Goal: Information Seeking & Learning: Learn about a topic

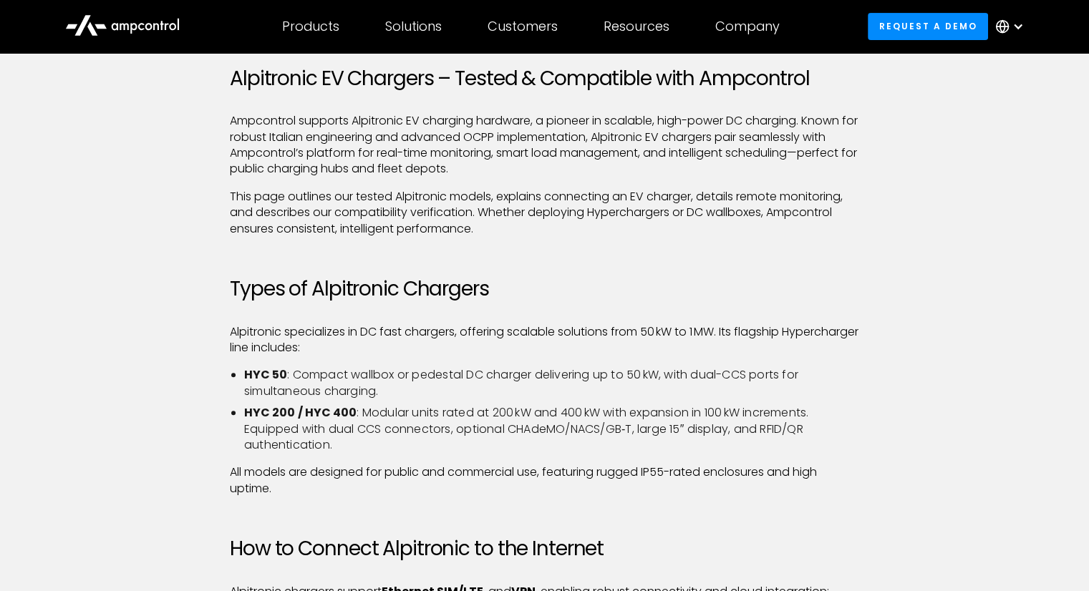
scroll to position [358, 0]
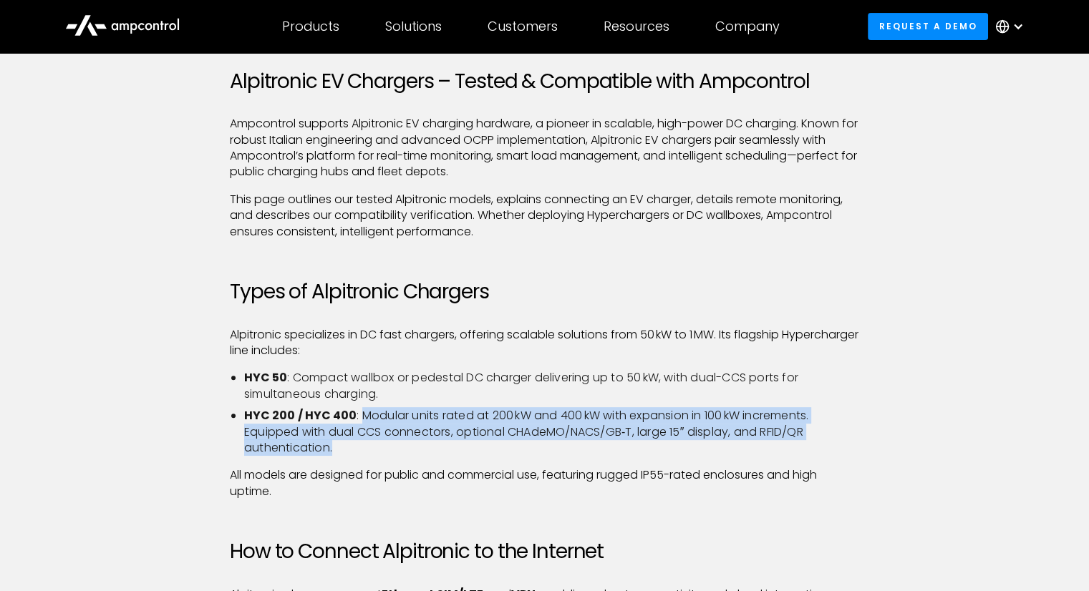
drag, startPoint x: 360, startPoint y: 413, endPoint x: 807, endPoint y: 446, distance: 448.6
click at [807, 446] on li "HYC 200 / HYC 400 : Modular units rated at 200 kW and 400 kW with expansion in …" at bounding box center [551, 432] width 615 height 48
click at [513, 429] on li "HYC 200 / HYC 400 : Modular units rated at 200 kW and 400 kW with expansion in …" at bounding box center [551, 432] width 615 height 48
click at [319, 444] on li "HYC 200 / HYC 400 : Modular units rated at 200 kW and 400 kW with expansion in …" at bounding box center [551, 432] width 615 height 48
drag, startPoint x: 341, startPoint y: 448, endPoint x: 248, endPoint y: 416, distance: 98.5
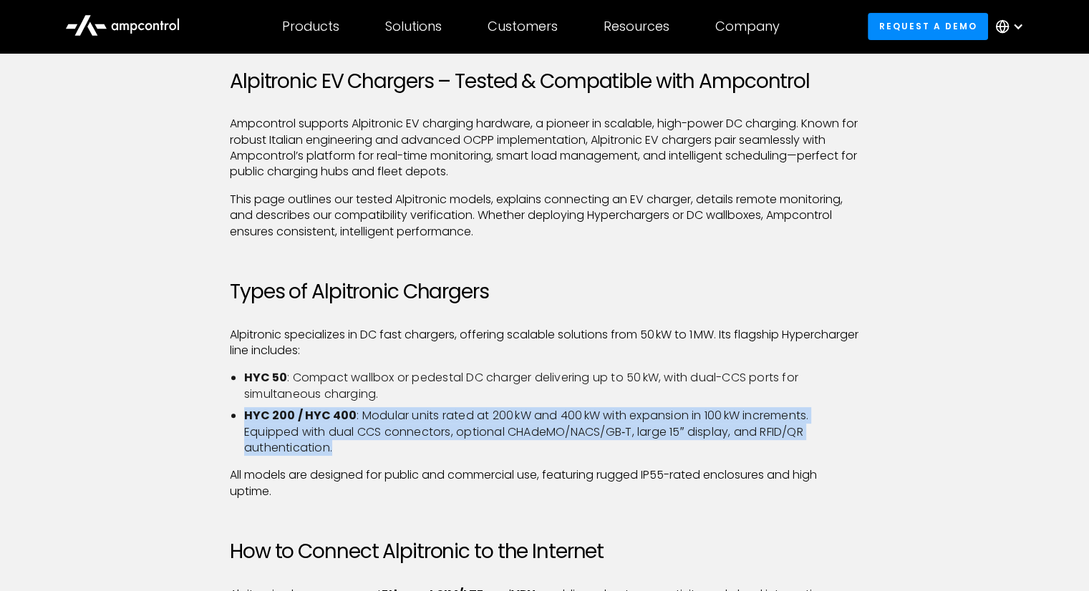
click at [248, 416] on li "HYC 200 / HYC 400 : Modular units rated at 200 kW and 400 kW with expansion in …" at bounding box center [551, 432] width 615 height 48
copy li "HYC 200 / HYC 400 : Modular units rated at 200 kW and 400 kW with expansion in …"
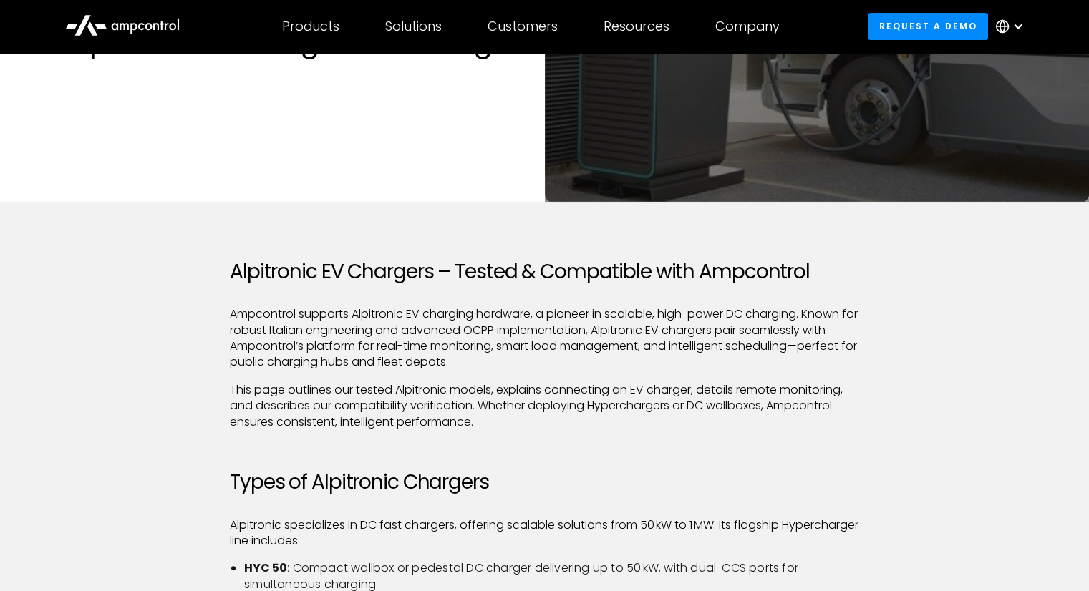
scroll to position [0, 0]
